Goal: Contribute content

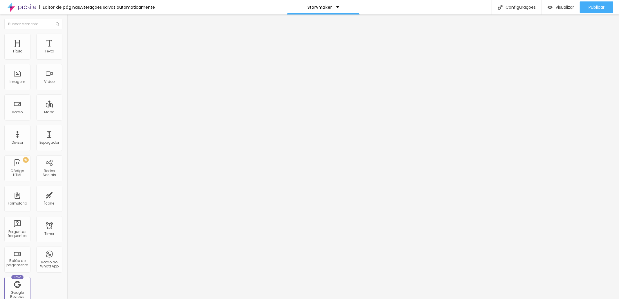
type input "15"
click at [67, 107] on input "range" at bounding box center [85, 109] width 37 height 5
click at [67, 191] on div "Editar Texto Estilo Avançado 15 Tamanho do texto 0 Espaço entre letras 1.3 Altu…" at bounding box center [100, 157] width 67 height 285
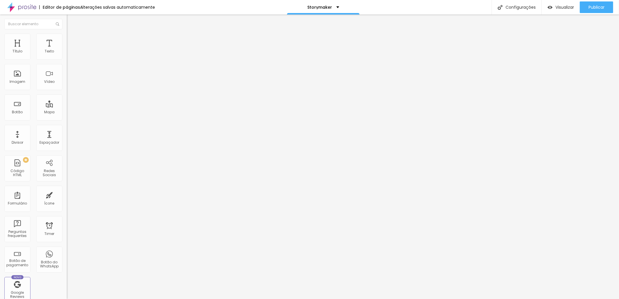
type input "8"
type input "1"
type input "15"
click at [588, 10] on div "Publicar" at bounding box center [596, 7] width 16 height 12
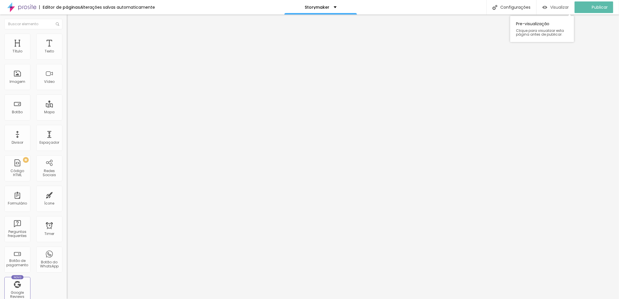
click at [566, 10] on div "Visualizar" at bounding box center [555, 7] width 26 height 12
